Goal: Information Seeking & Learning: Learn about a topic

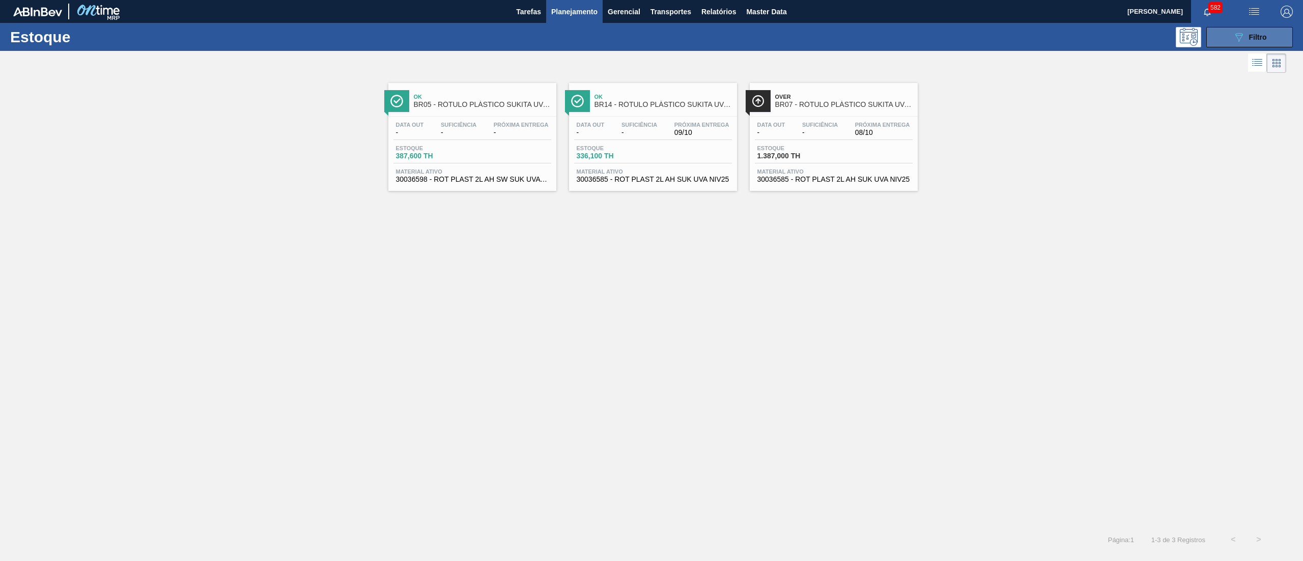
click at [1218, 30] on button "089F7B8B-B2A5-4AFE-B5C0-19BA573D28AC Filtro" at bounding box center [1249, 37] width 87 height 20
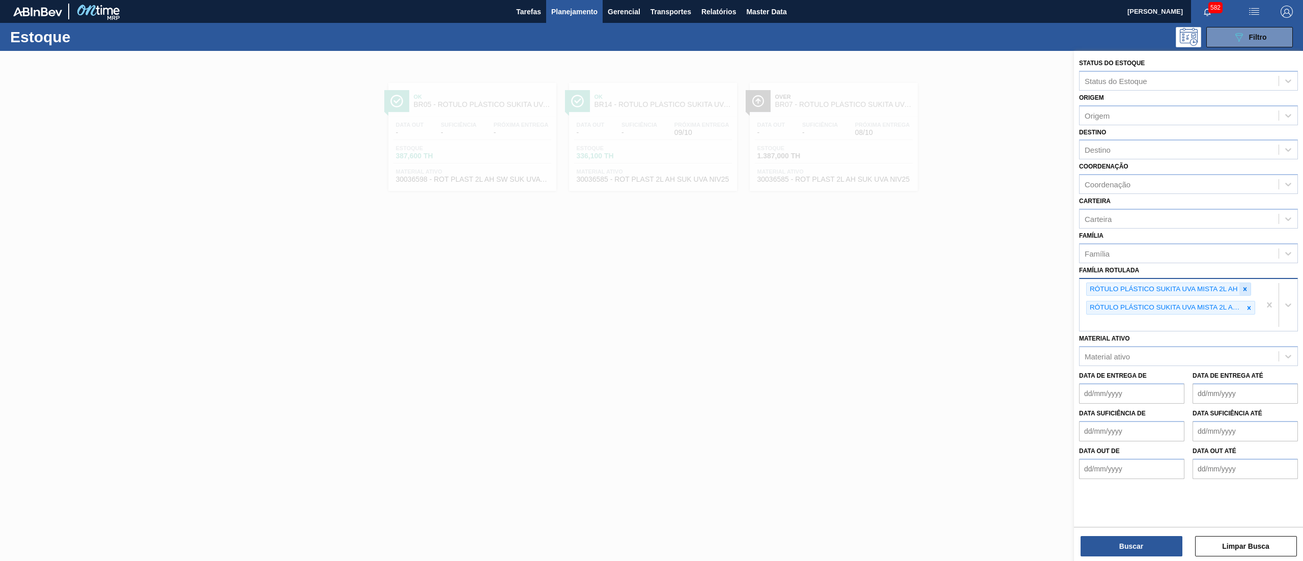
click at [1249, 286] on div at bounding box center [1244, 289] width 11 height 13
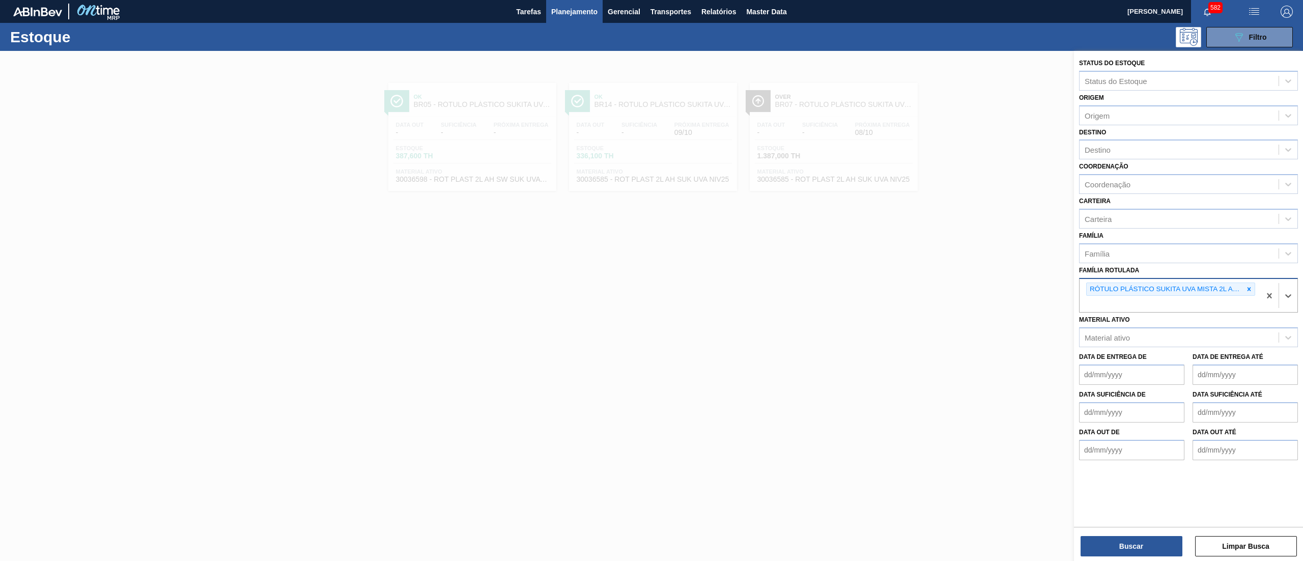
click at [1249, 286] on icon at bounding box center [1248, 289] width 7 height 7
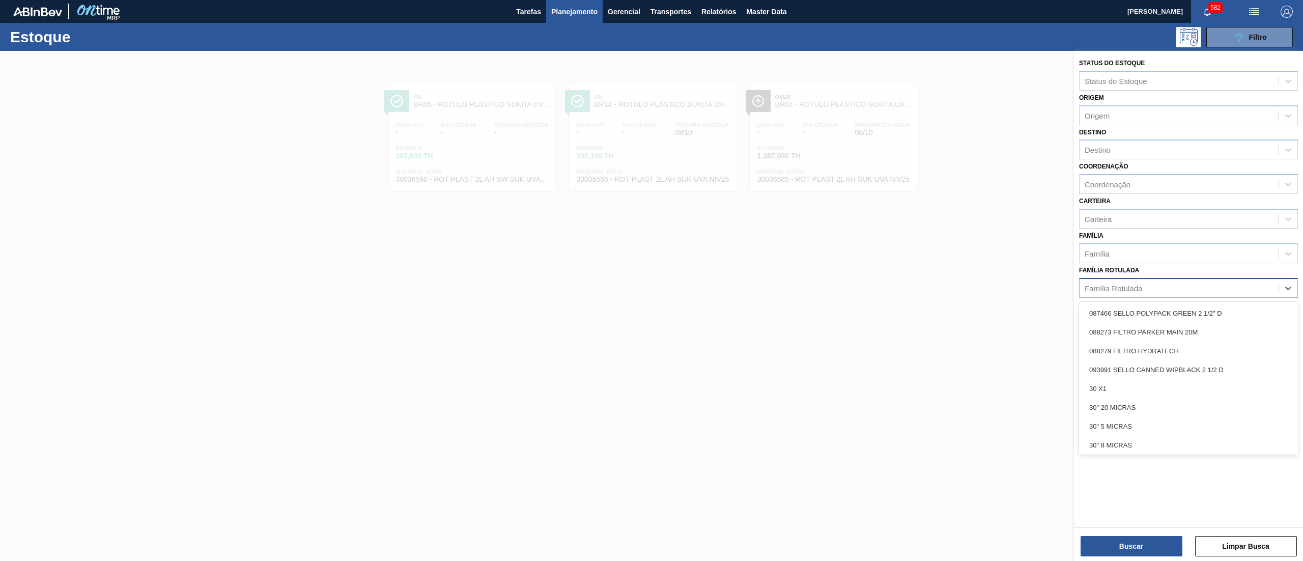
click at [1130, 280] on div "Família Rotulada" at bounding box center [1178, 287] width 199 height 15
click at [1124, 143] on div "Destino" at bounding box center [1178, 150] width 199 height 15
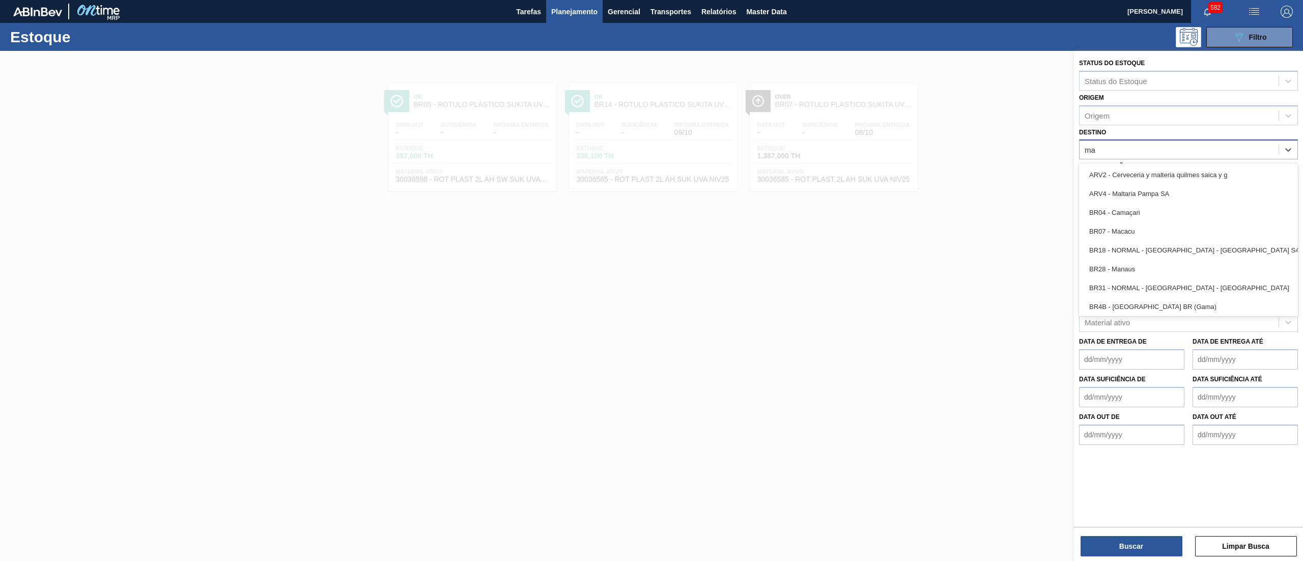
type input "man"
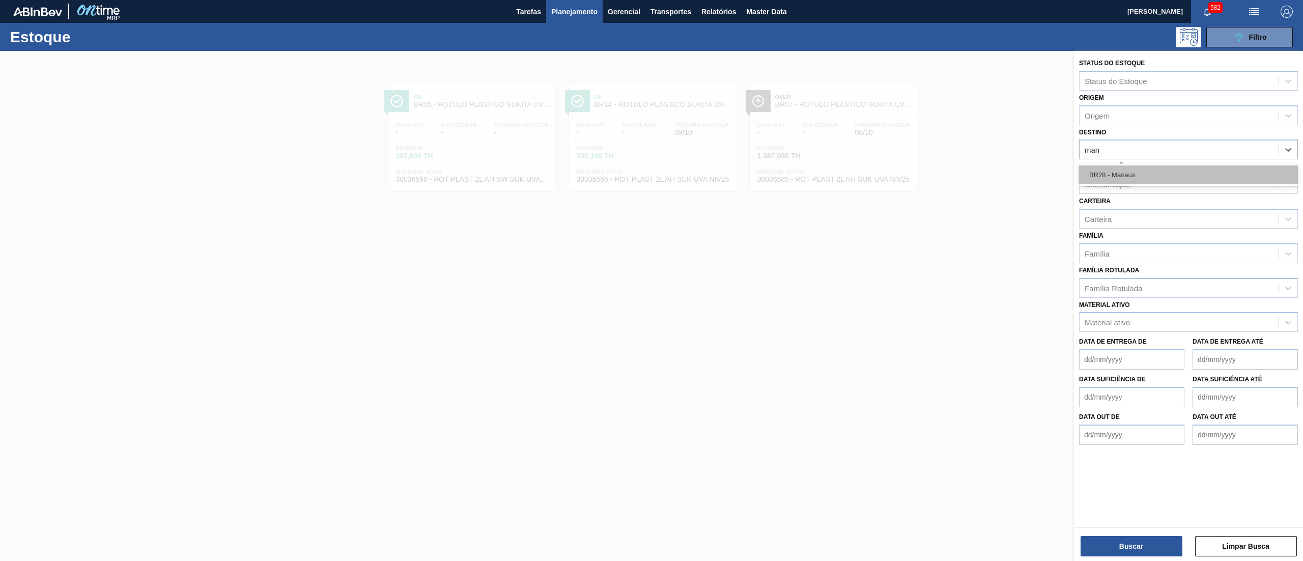
click at [1128, 167] on div "BR28 - Manaus" at bounding box center [1188, 174] width 219 height 19
click at [1122, 257] on div "Família" at bounding box center [1178, 255] width 199 height 15
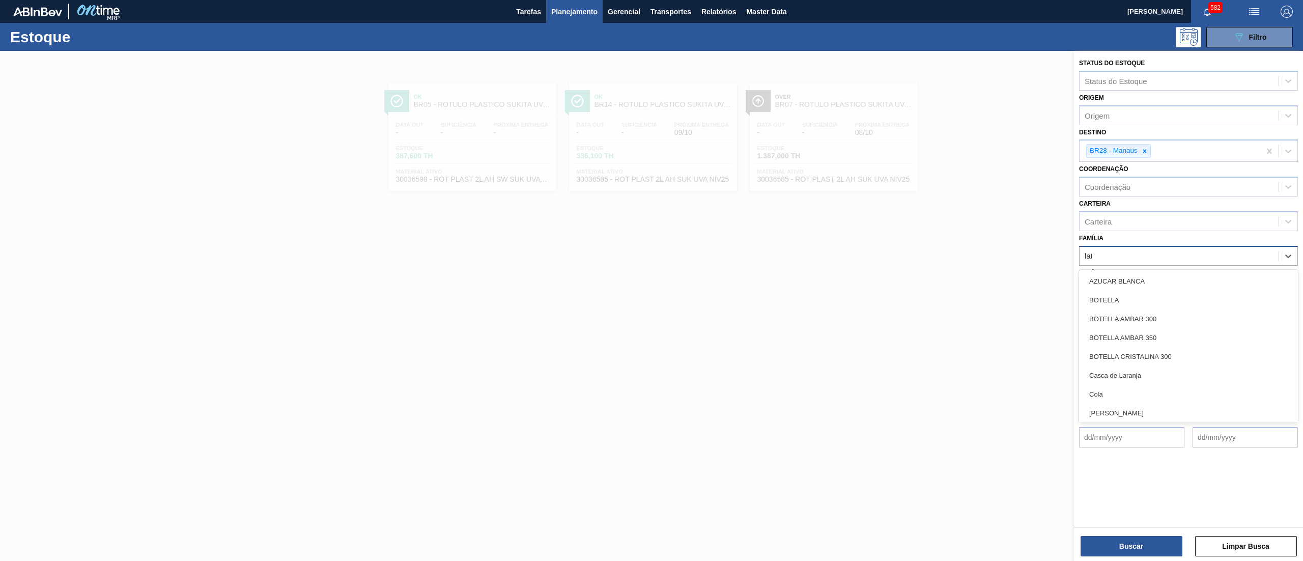
type input "lata"
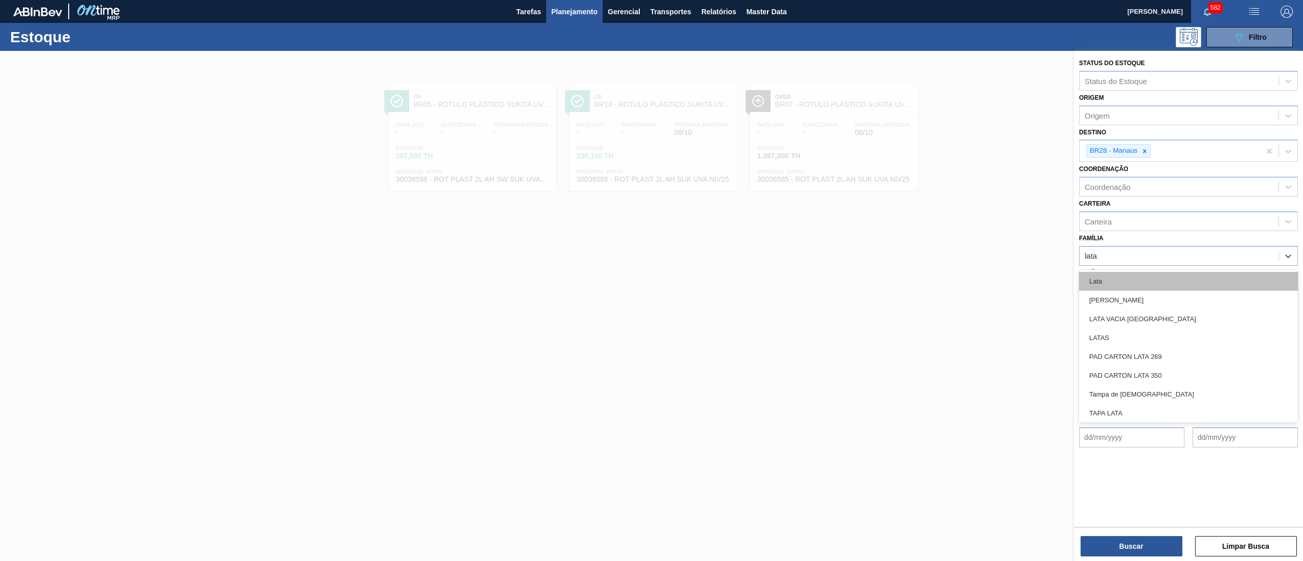
click at [1120, 274] on div "Lata" at bounding box center [1188, 281] width 219 height 19
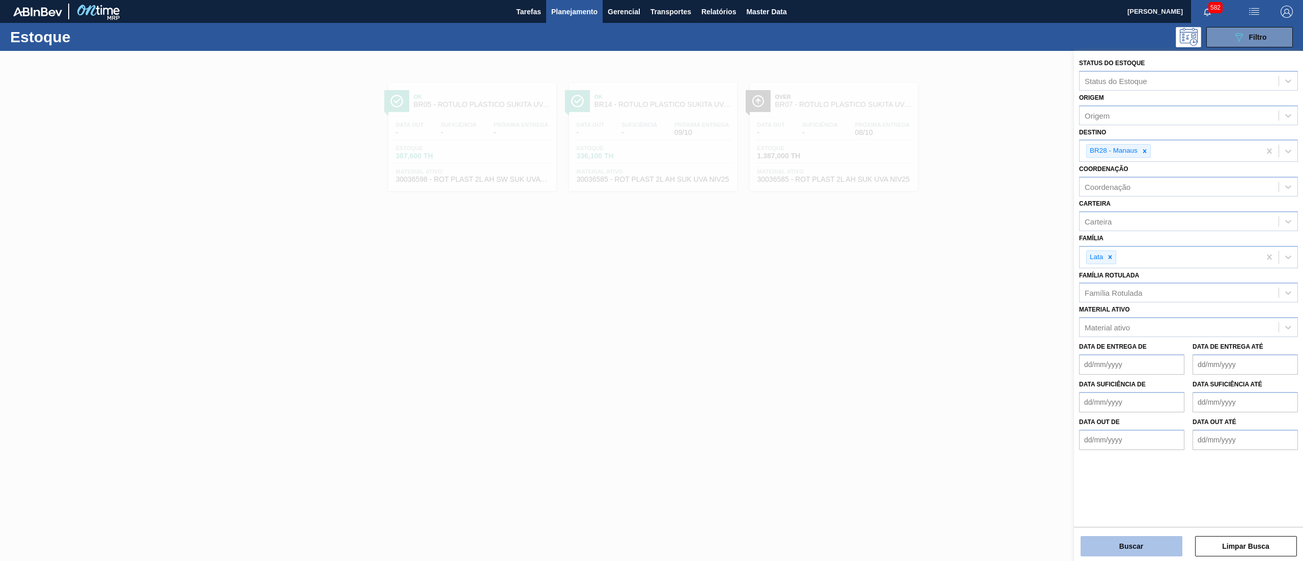
click at [1118, 550] on button "Buscar" at bounding box center [1132, 546] width 102 height 20
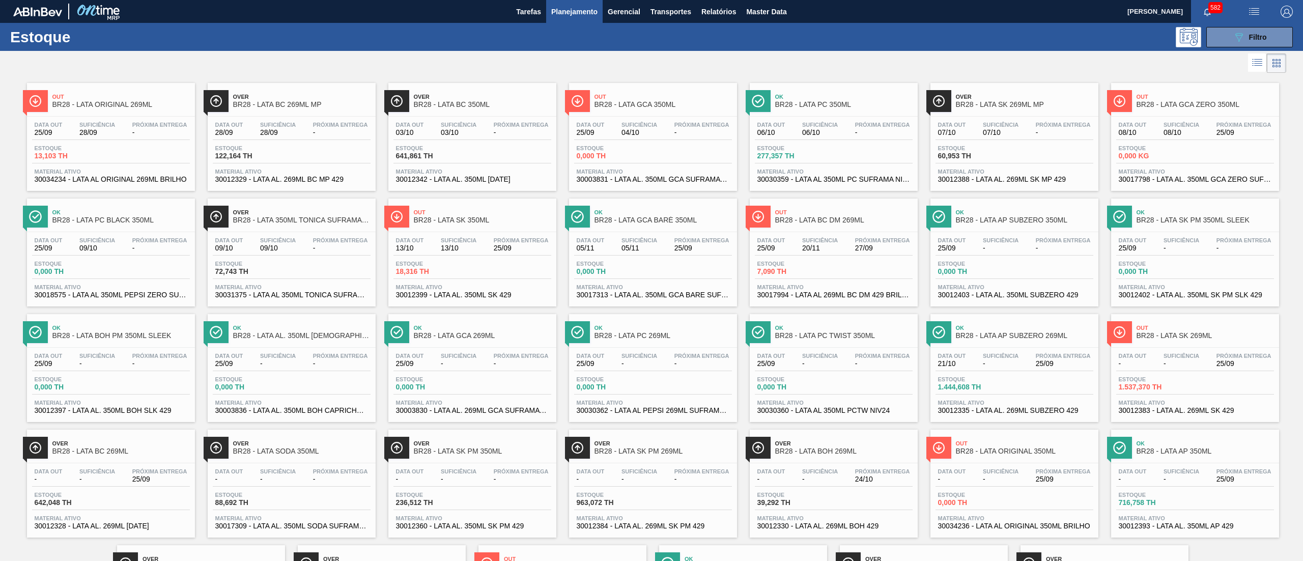
scroll to position [119, 0]
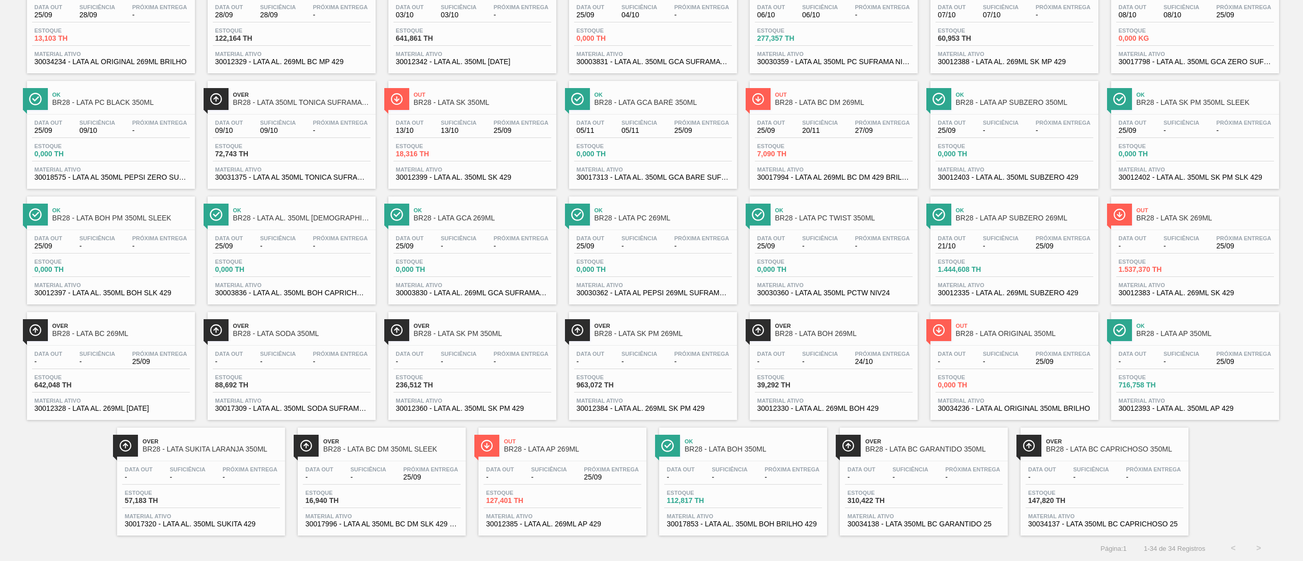
click at [184, 521] on span "30017320 - LATA AL. 350ML SUKITA 429" at bounding box center [201, 524] width 153 height 8
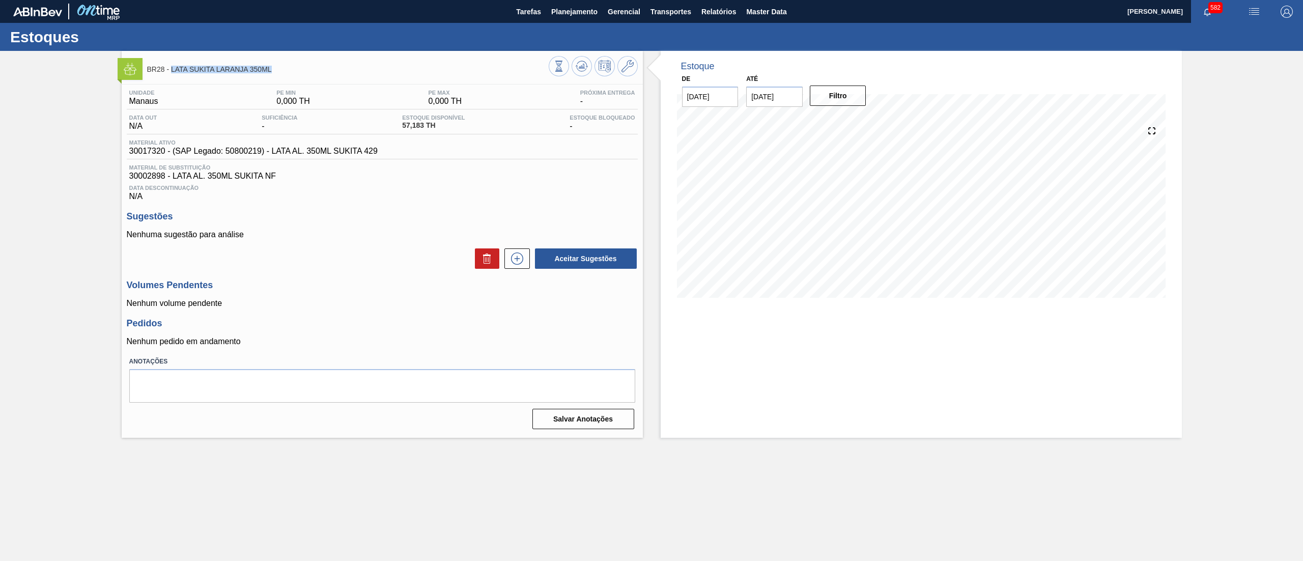
drag, startPoint x: 280, startPoint y: 73, endPoint x: 172, endPoint y: 73, distance: 108.4
click at [172, 73] on span "BR28 - LATA SUKITA LARANJA 350ML" at bounding box center [348, 70] width 402 height 8
copy span "LATA SUKITA LARANJA 350ML"
drag, startPoint x: 124, startPoint y: 150, endPoint x: 165, endPoint y: 154, distance: 40.9
click at [165, 154] on div "Unidade Manaus PE MIN 0,000 TH PE MAX 0,000 TH Próxima Entrega - Data out N/A S…" at bounding box center [382, 258] width 521 height 348
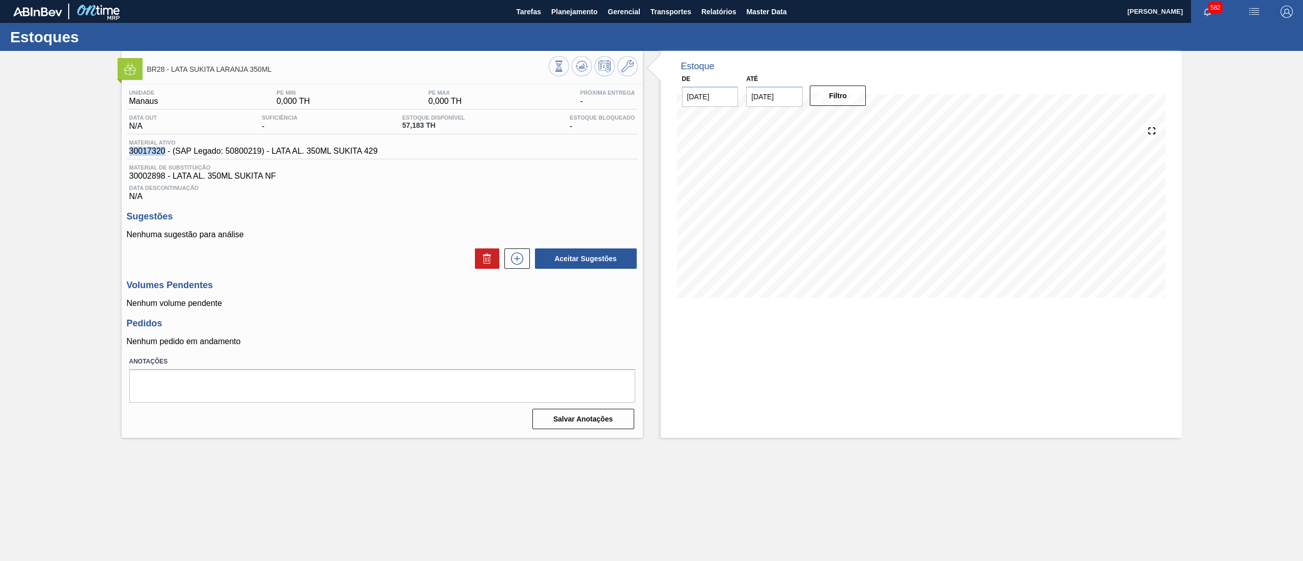
copy span "30017320"
click at [558, 8] on span "Planejamento" at bounding box center [574, 12] width 46 height 12
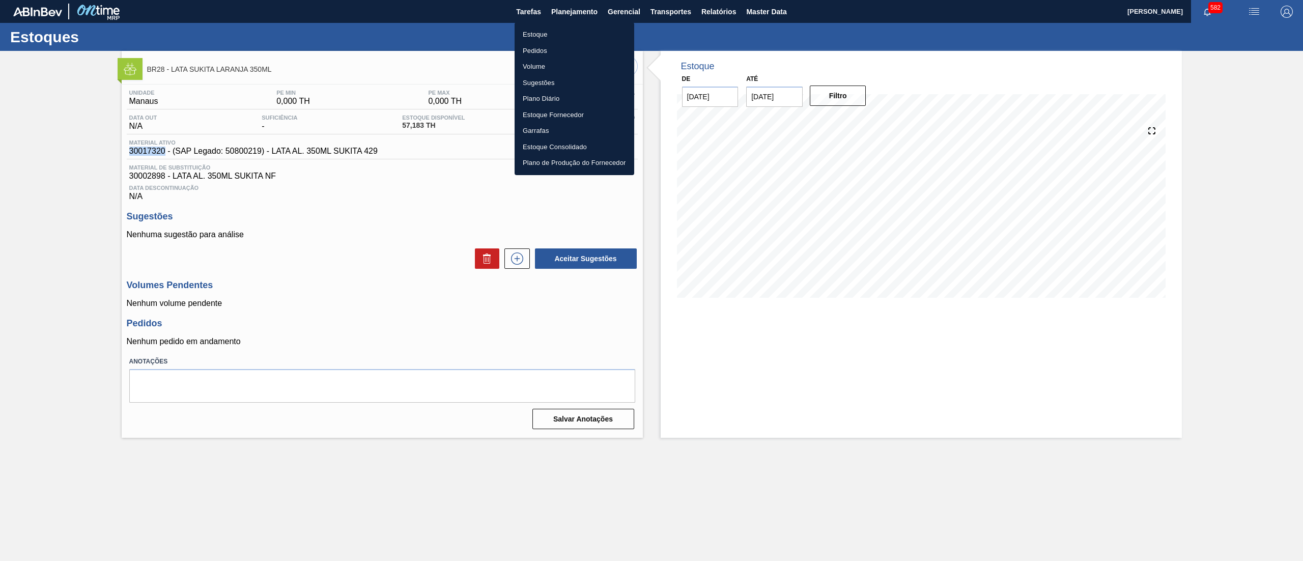
click at [552, 32] on li "Estoque" at bounding box center [575, 34] width 120 height 16
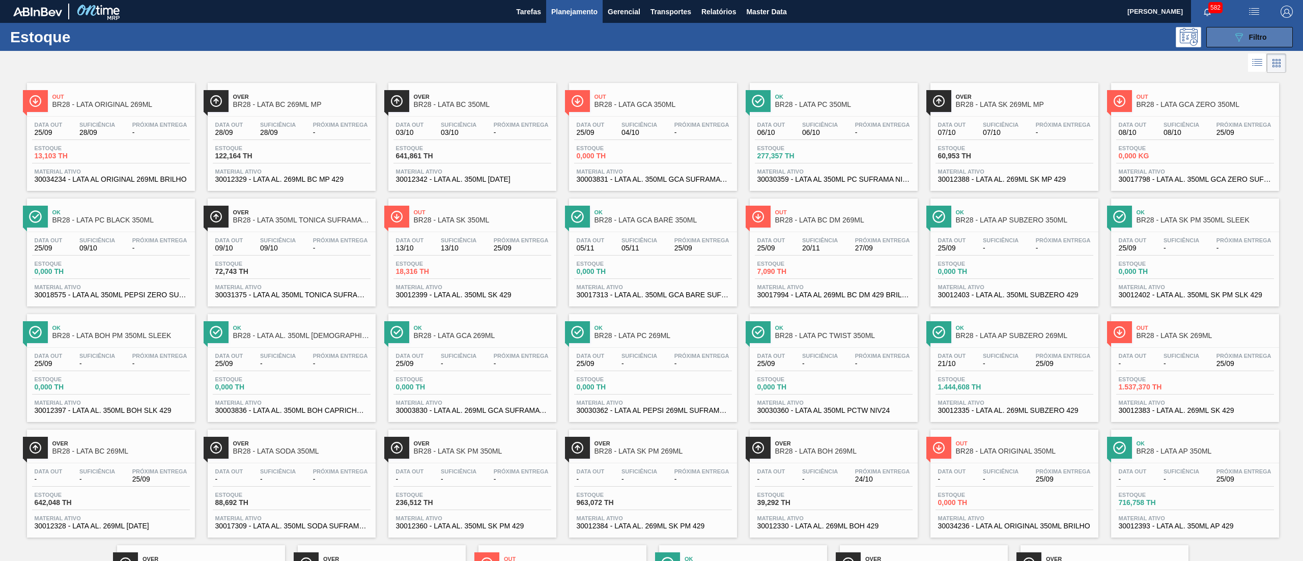
click at [1224, 30] on button "089F7B8B-B2A5-4AFE-B5C0-19BA573D28AC Filtro" at bounding box center [1249, 37] width 87 height 20
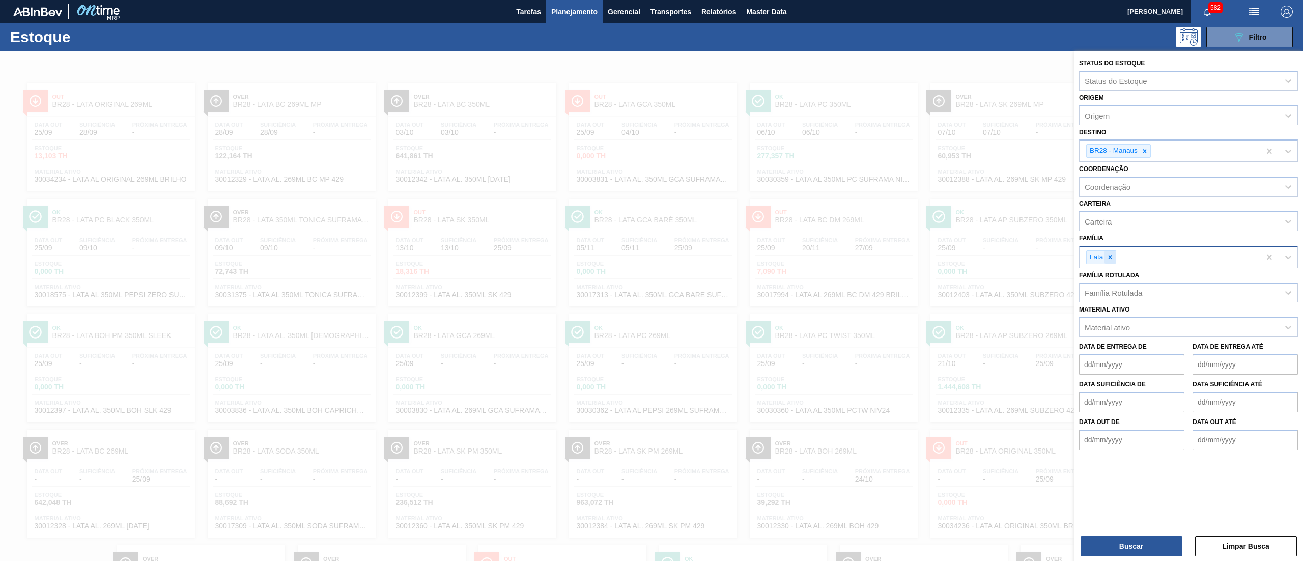
click at [1112, 251] on div at bounding box center [1109, 257] width 11 height 13
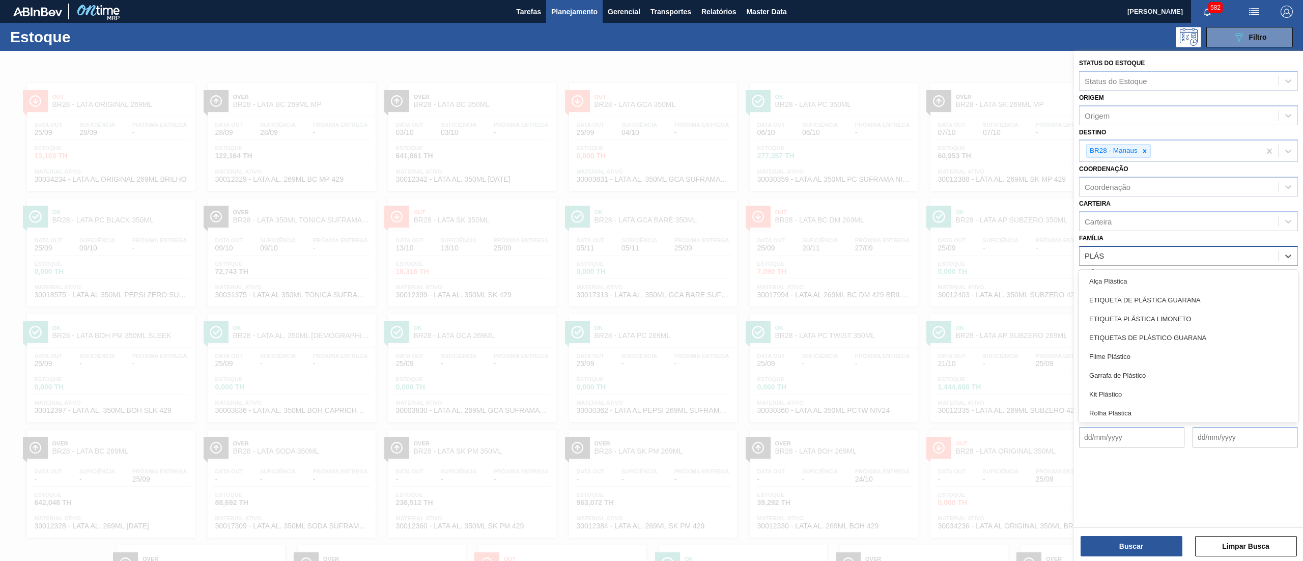
type input "PLÁST"
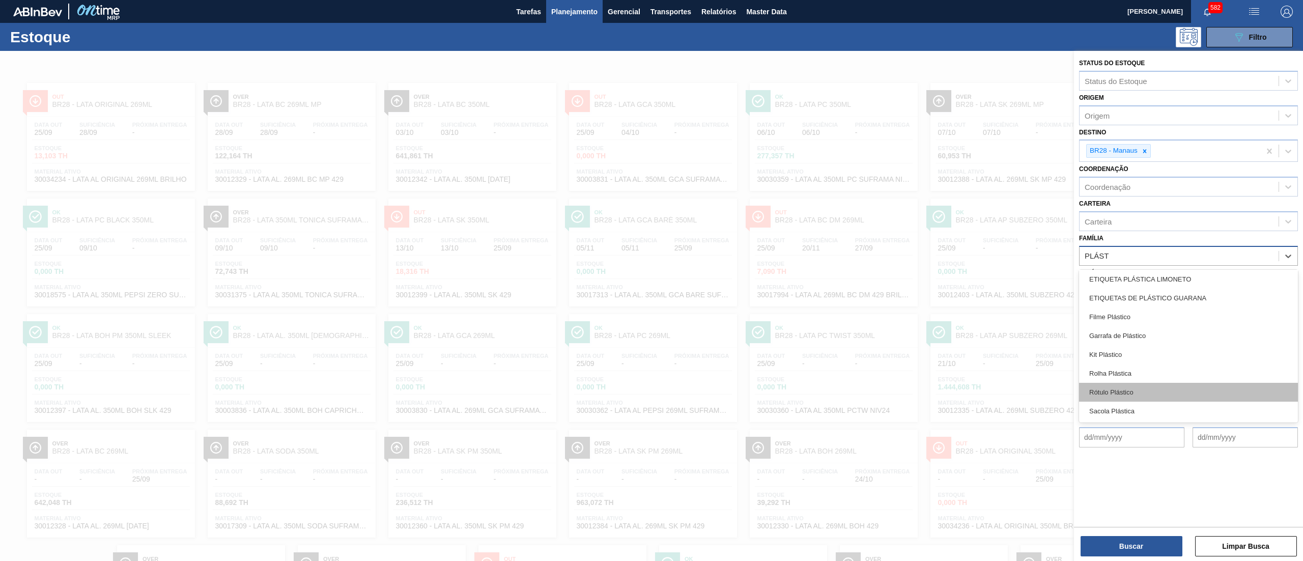
click at [1131, 396] on div "Rótulo Plástico" at bounding box center [1188, 392] width 219 height 19
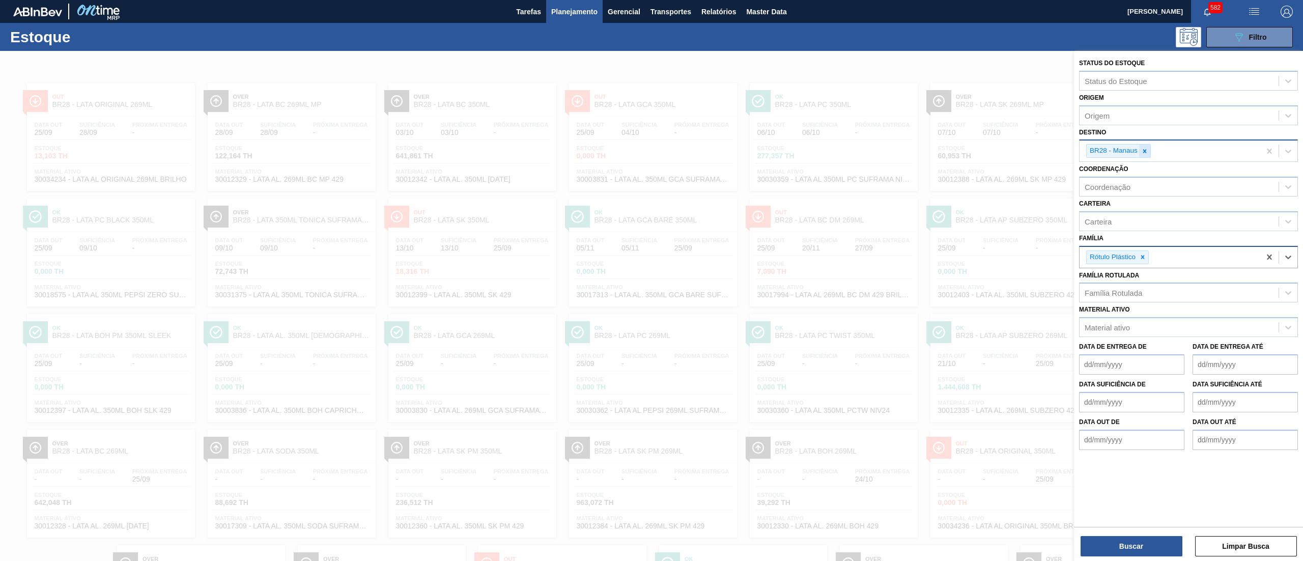
click at [1147, 145] on div at bounding box center [1144, 151] width 11 height 13
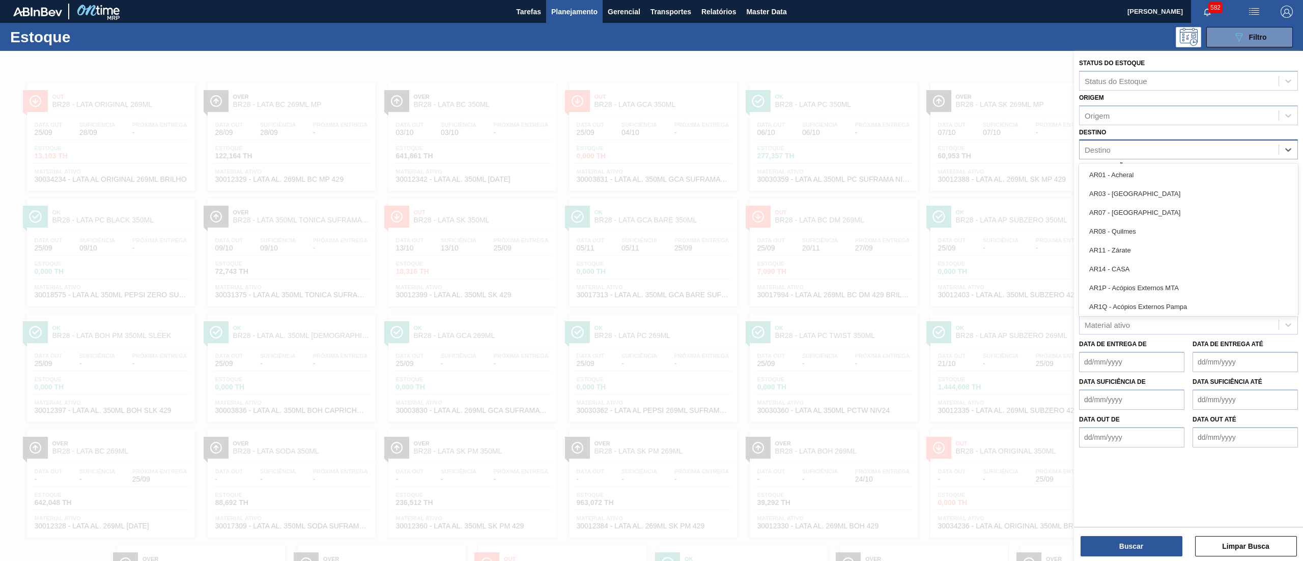
click at [1147, 150] on div "Destino" at bounding box center [1178, 150] width 199 height 15
type input "MAN"
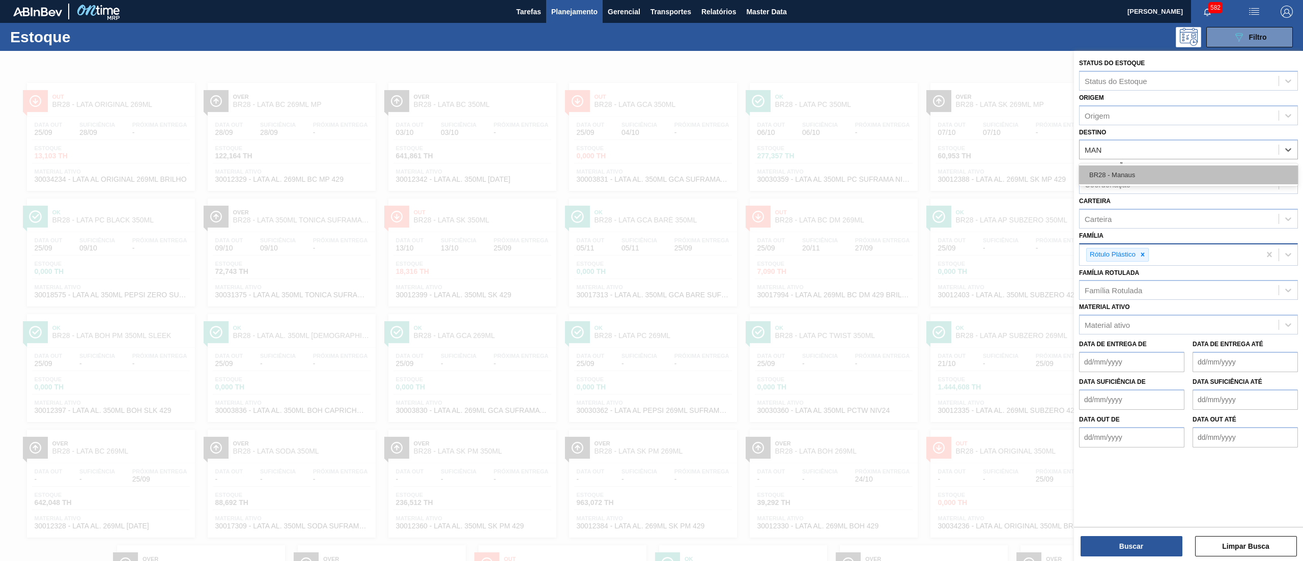
click at [1147, 176] on div "BR28 - Manaus" at bounding box center [1188, 174] width 219 height 19
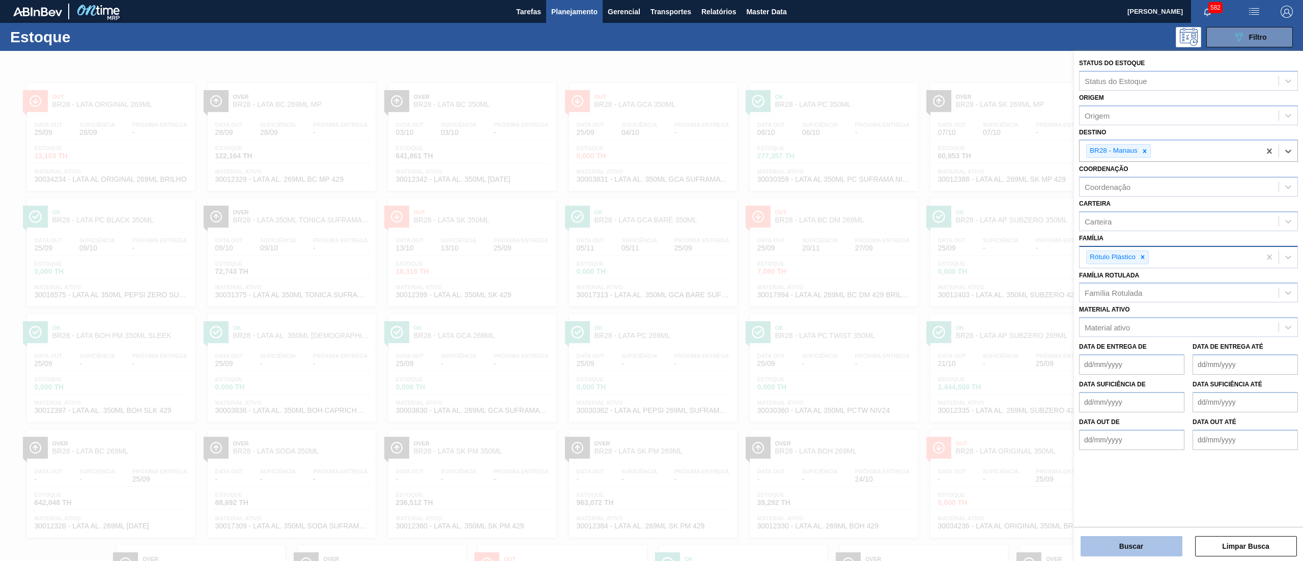
click at [1117, 537] on button "Buscar" at bounding box center [1132, 546] width 102 height 20
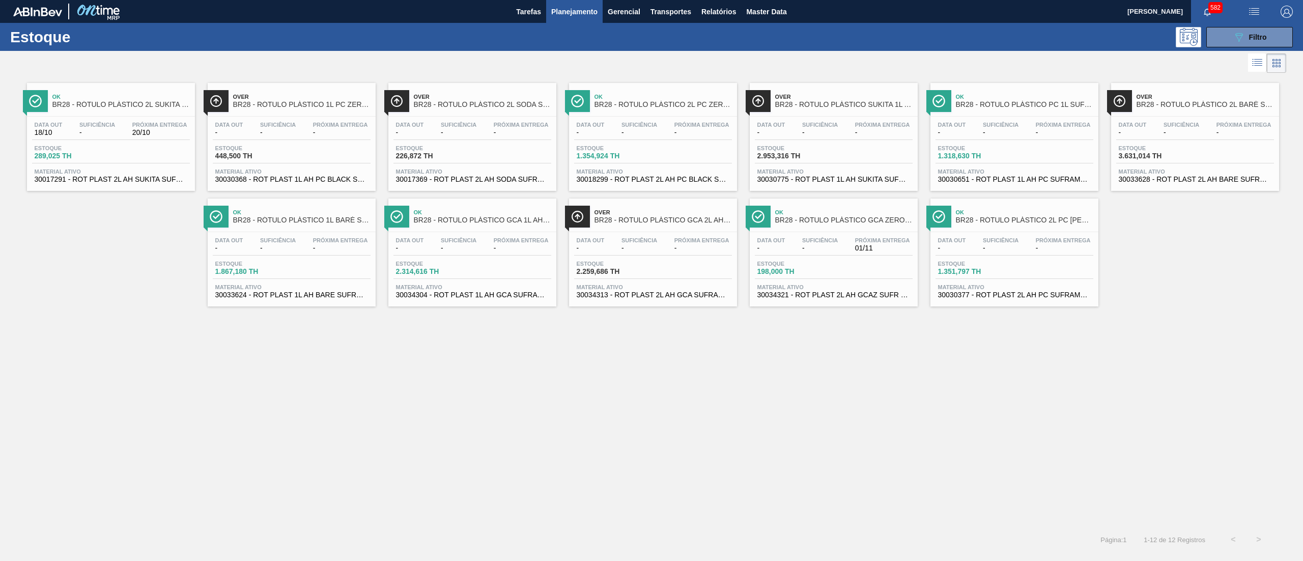
click at [80, 140] on div "Data out 18/10 Suficiência - Próxima Entrega 20/10" at bounding box center [111, 131] width 158 height 18
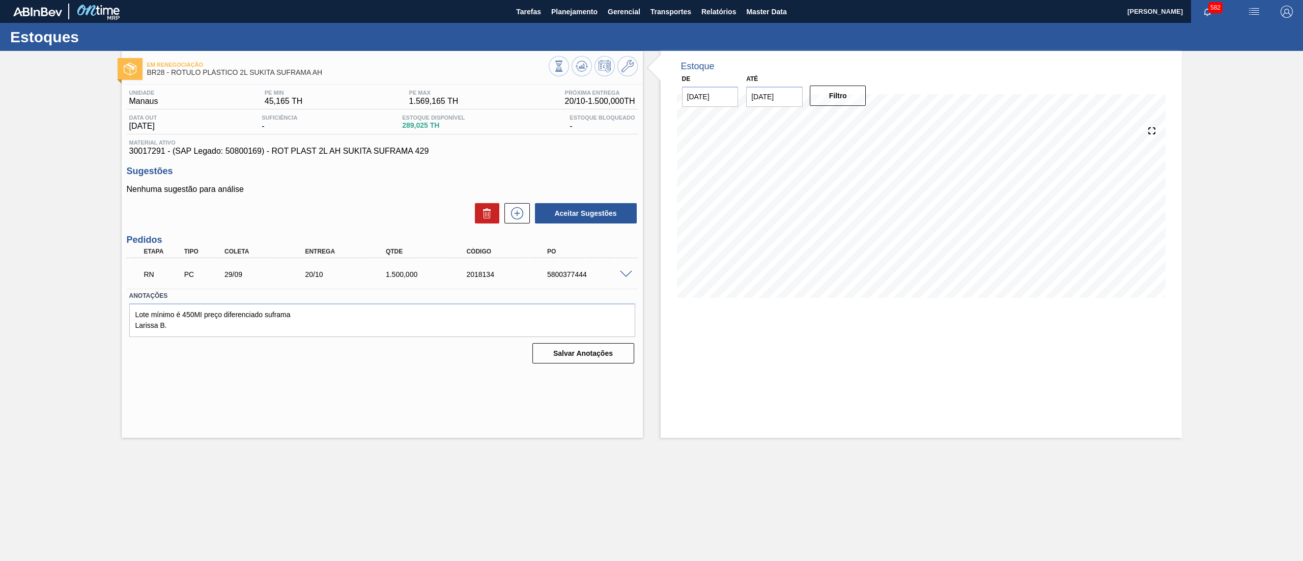
click at [623, 277] on span at bounding box center [626, 275] width 12 height 8
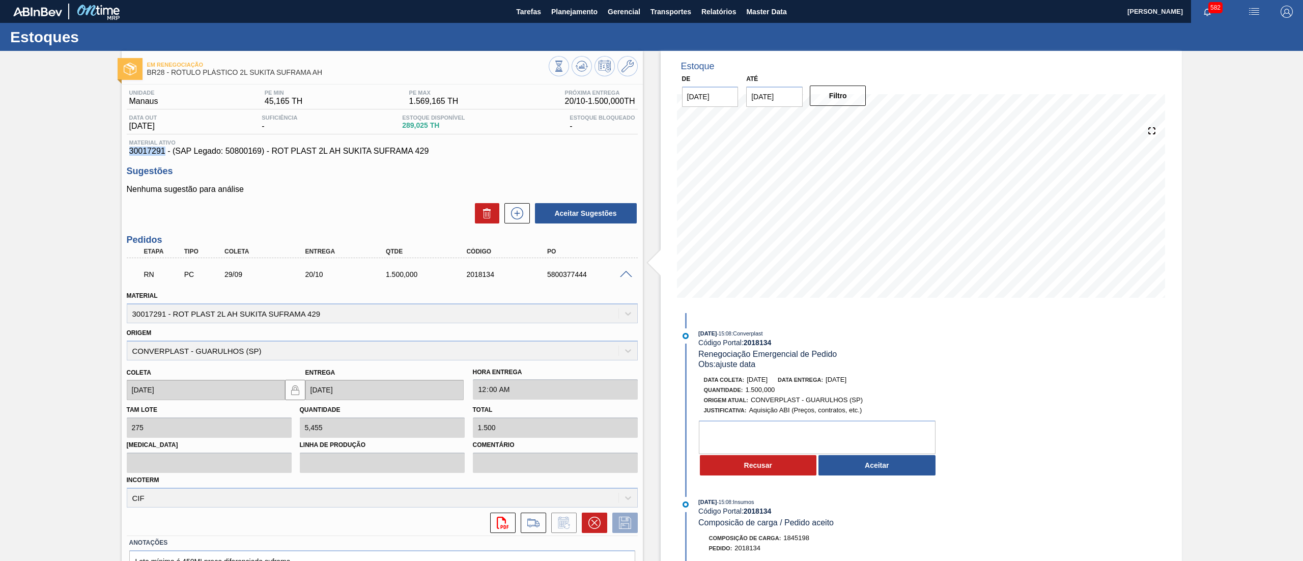
drag, startPoint x: 129, startPoint y: 154, endPoint x: 165, endPoint y: 154, distance: 35.6
click at [165, 154] on span "30017291 - (SAP Legado: 50800169) - ROT PLAST 2L AH SUKITA SUFRAMA 429" at bounding box center [382, 151] width 506 height 9
copy span "30017291"
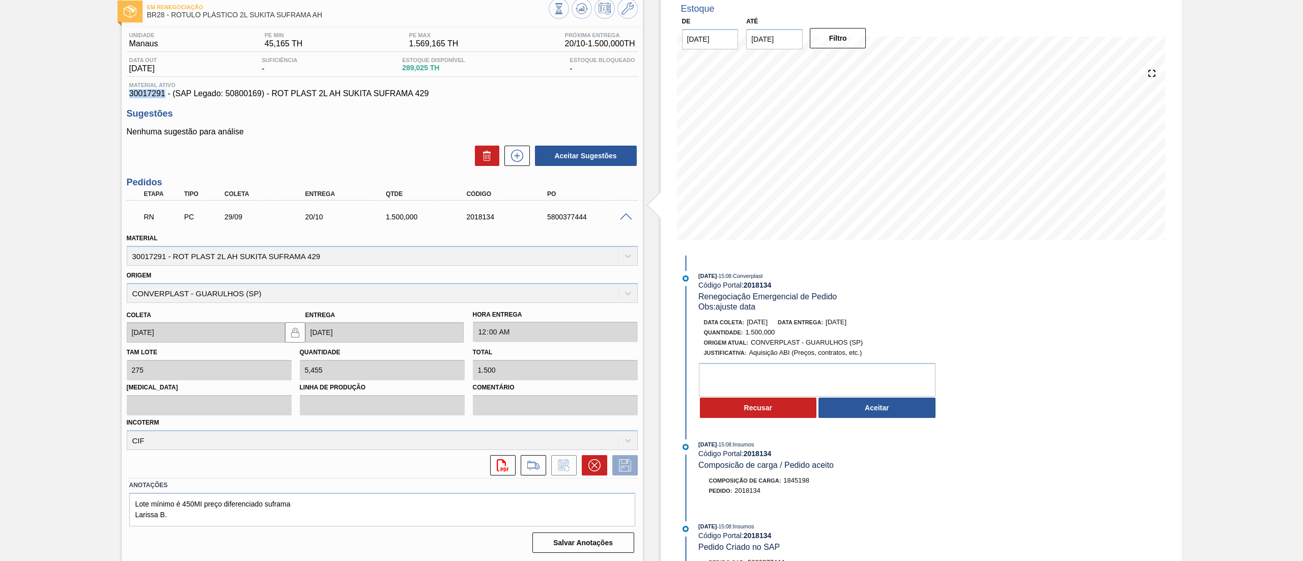
copy span "30017291"
drag, startPoint x: 337, startPoint y: 14, endPoint x: 172, endPoint y: 18, distance: 165.0
click at [172, 18] on div "Em renegociação BR28 - RÓTULO PLÁSTICO 2L SUKITA SUFRAMA AH" at bounding box center [348, 11] width 402 height 23
copy span "RÓTULO PLÁSTICO 2L SUKITA SUFRAMA AH"
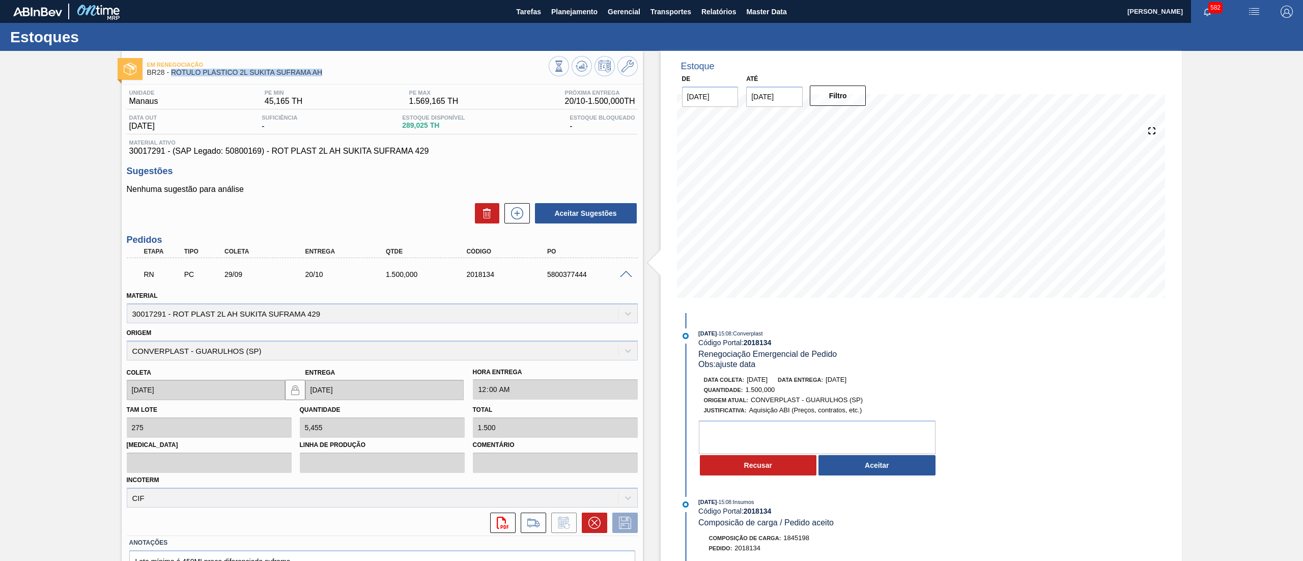
copy span "RÓTULO PLÁSTICO 2L SUKITA SUFRAMA AH"
